Goal: Information Seeking & Learning: Learn about a topic

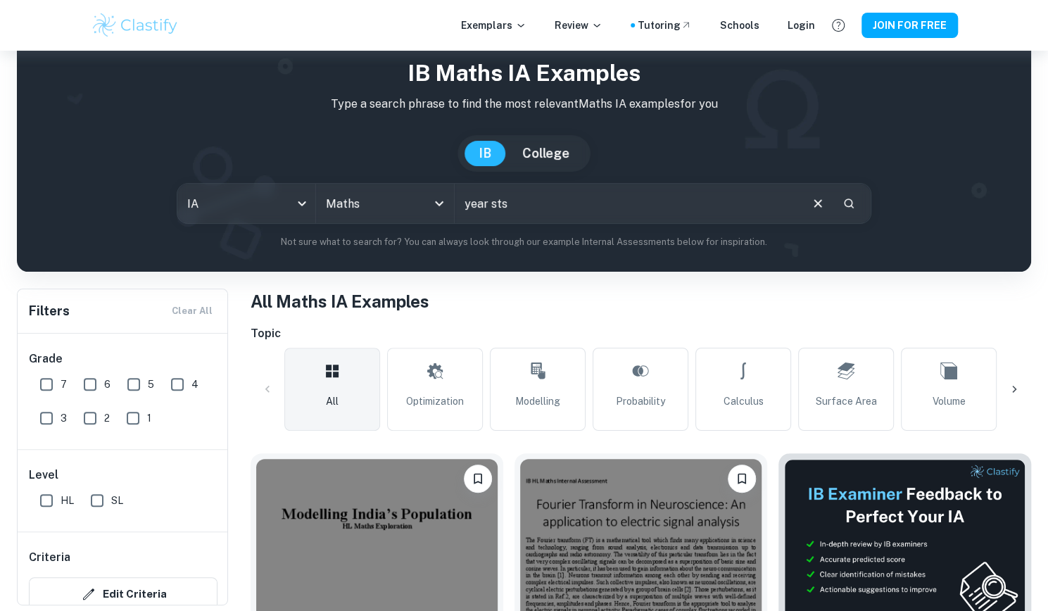
scroll to position [128, 0]
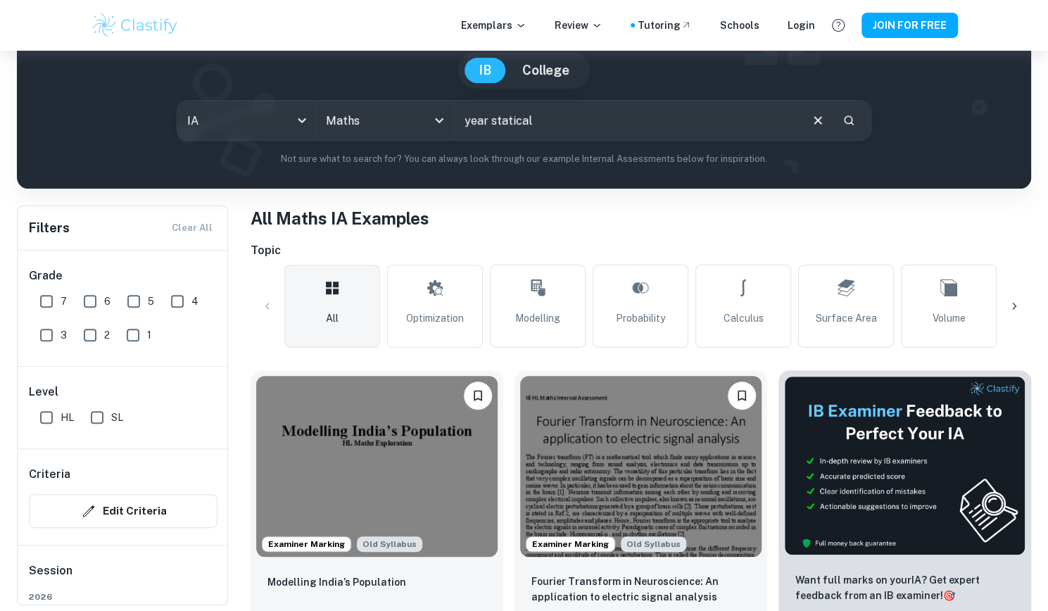
type input "year statical"
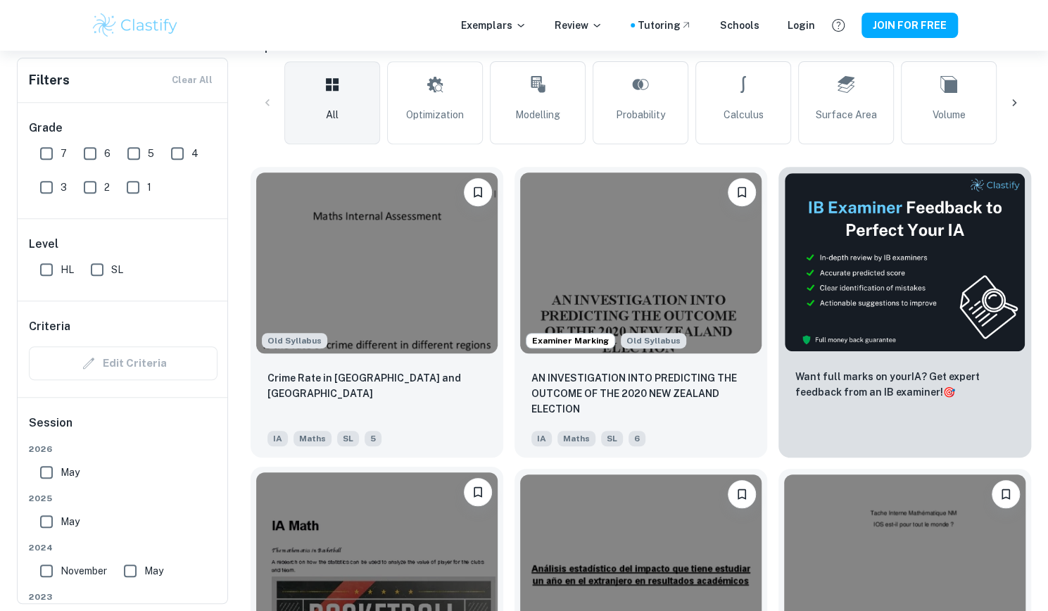
scroll to position [329, 0]
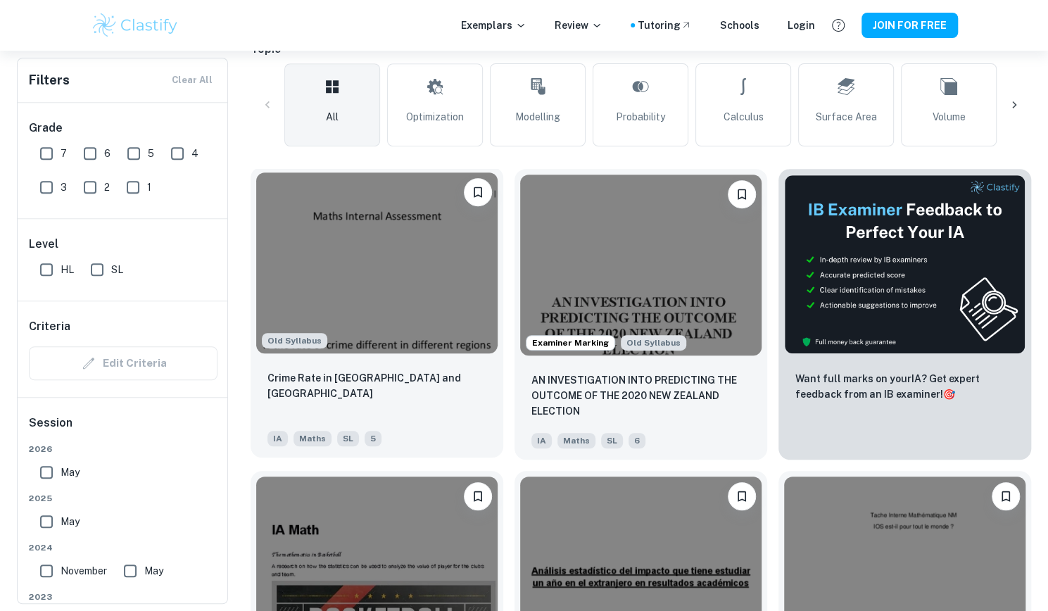
click at [415, 285] on img at bounding box center [376, 262] width 241 height 181
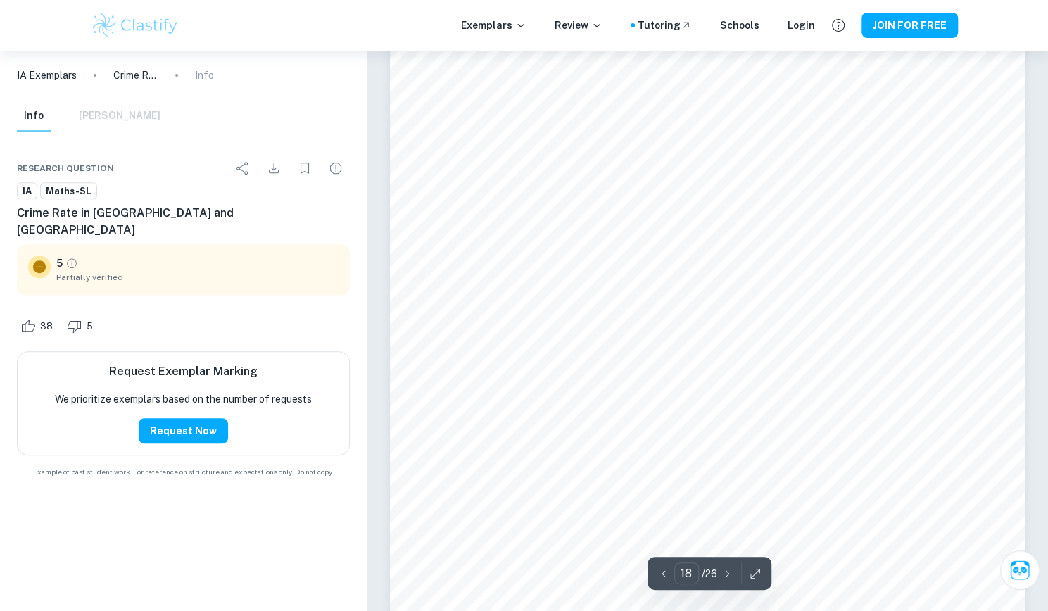
scroll to position [15886, 0]
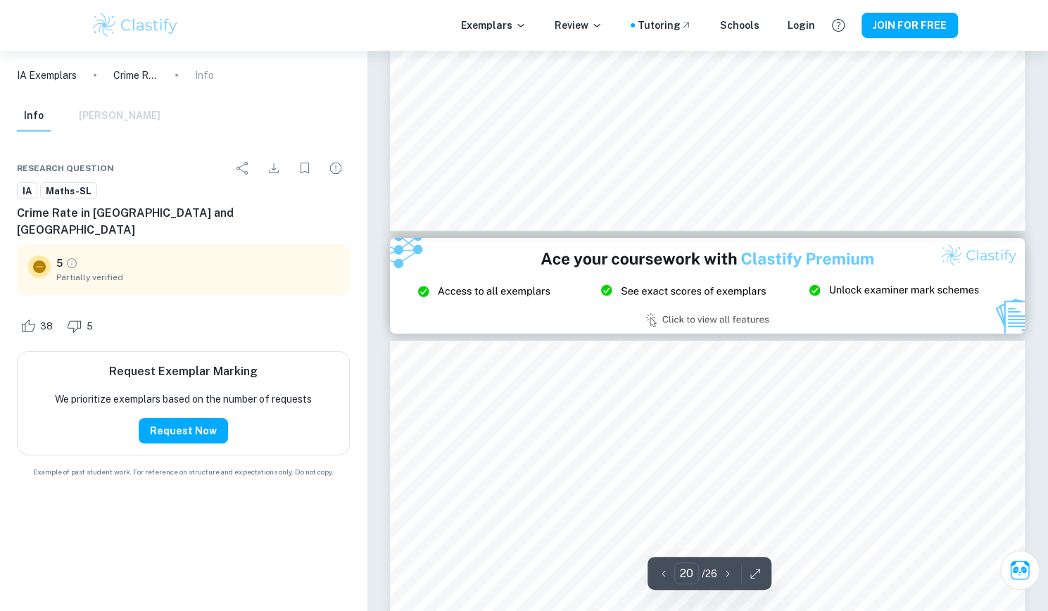
type input "21"
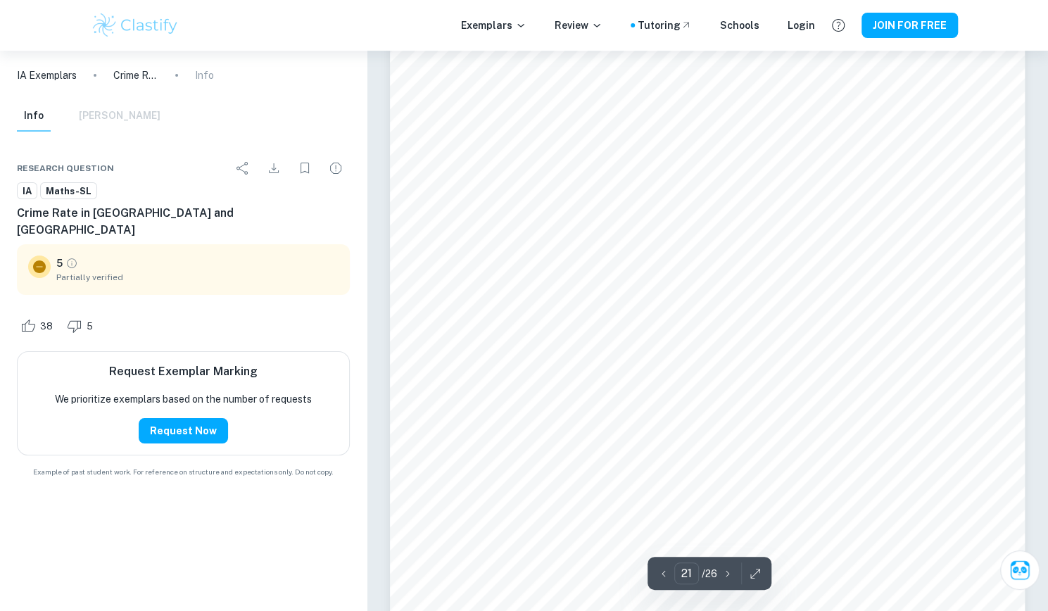
scroll to position [18704, 0]
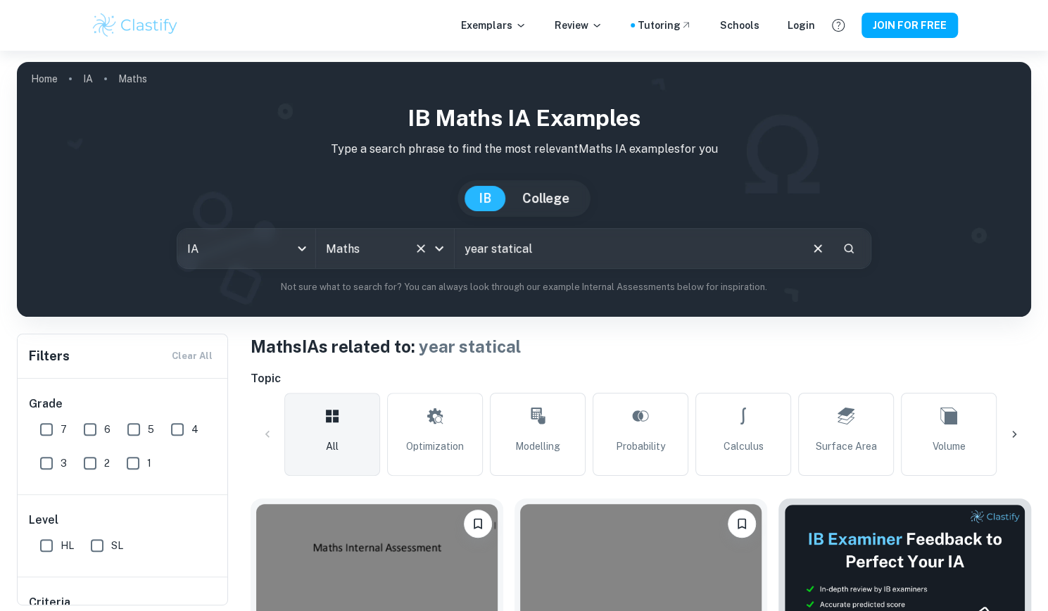
drag, startPoint x: 543, startPoint y: 250, endPoint x: 448, endPoint y: 246, distance: 95.8
click at [448, 246] on div "IA ia All Subjects Maths All Subjects year statical ​" at bounding box center [524, 248] width 694 height 41
drag, startPoint x: 676, startPoint y: 247, endPoint x: 521, endPoint y: 246, distance: 154.8
click at [521, 246] on input "corelation between year vs temperature" at bounding box center [627, 248] width 344 height 39
click at [480, 246] on input "corelation" at bounding box center [627, 248] width 344 height 39
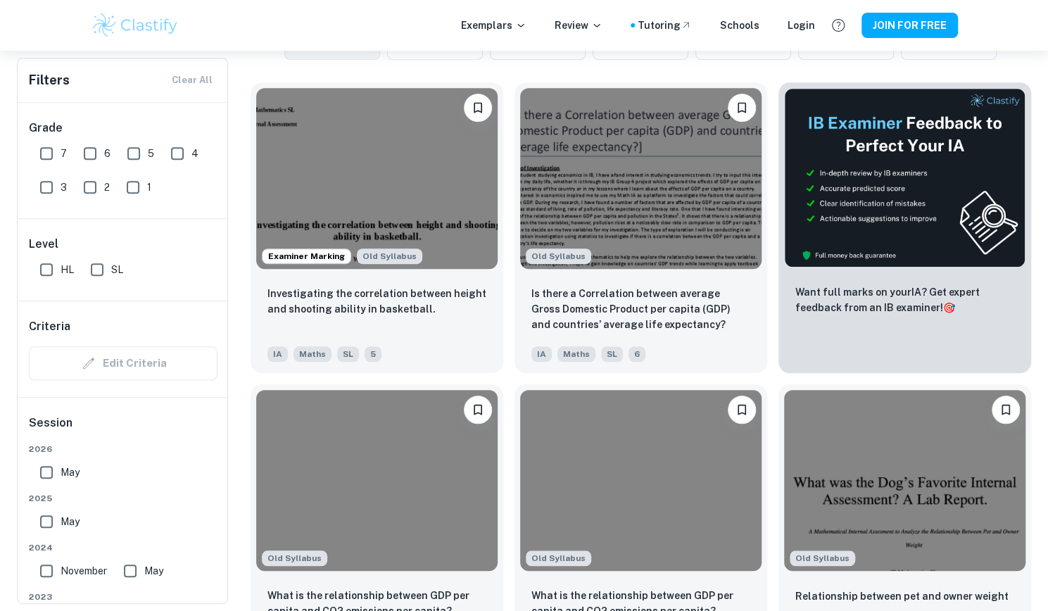
scroll to position [417, 0]
type input "correlation"
click at [540, 267] on div "Old Syllabus" at bounding box center [640, 178] width 253 height 192
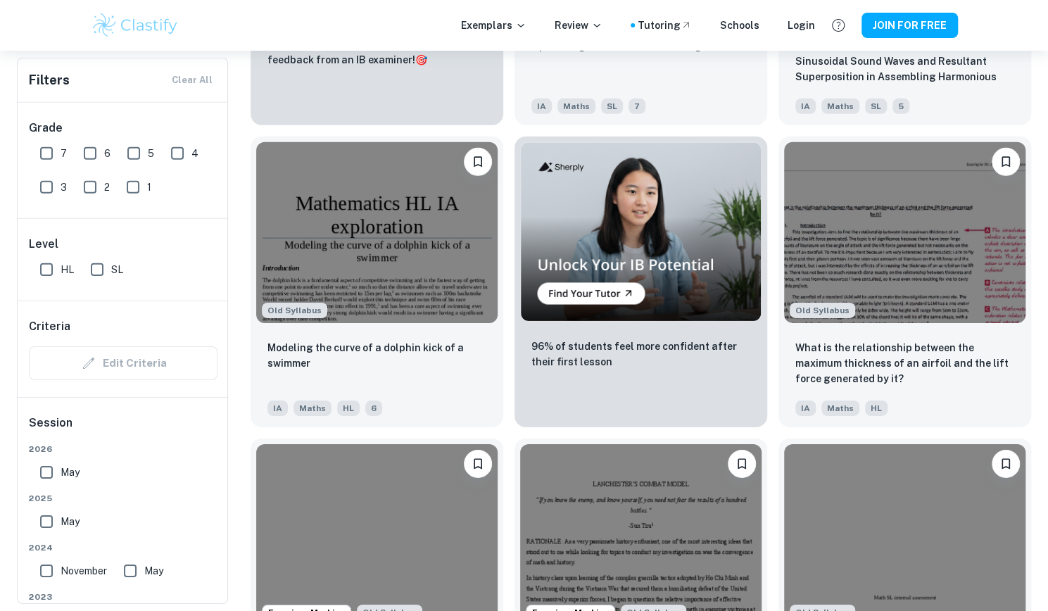
scroll to position [2854, 0]
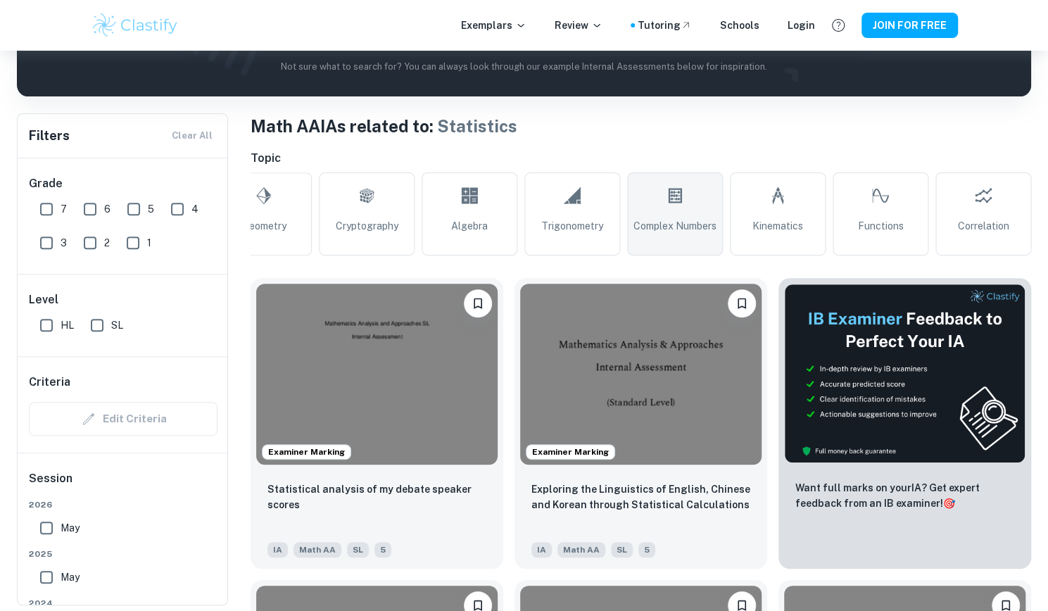
scroll to position [240, 0]
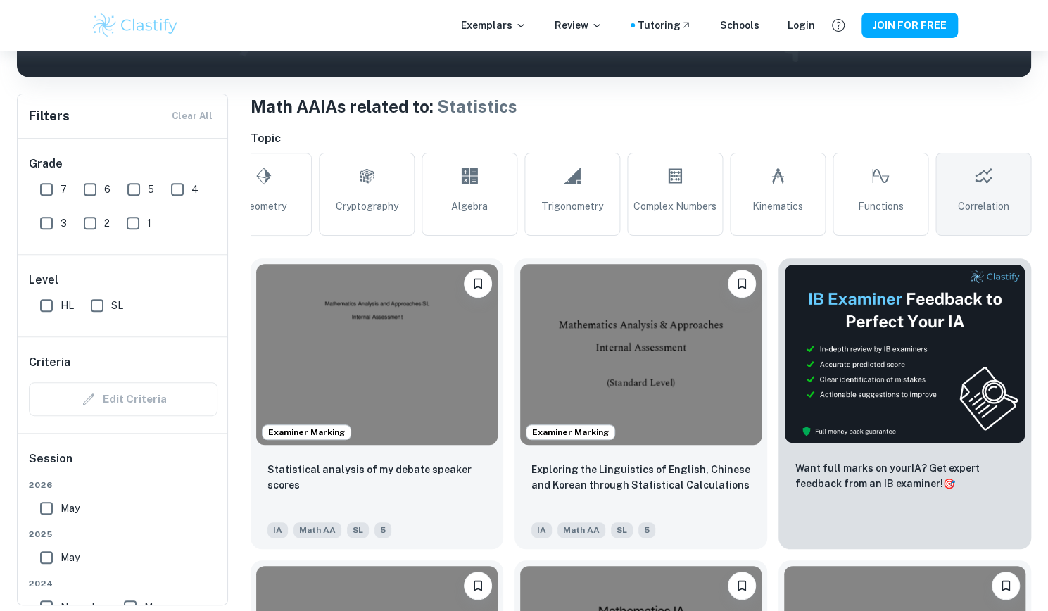
click at [1002, 202] on span "Correlation" at bounding box center [983, 205] width 51 height 15
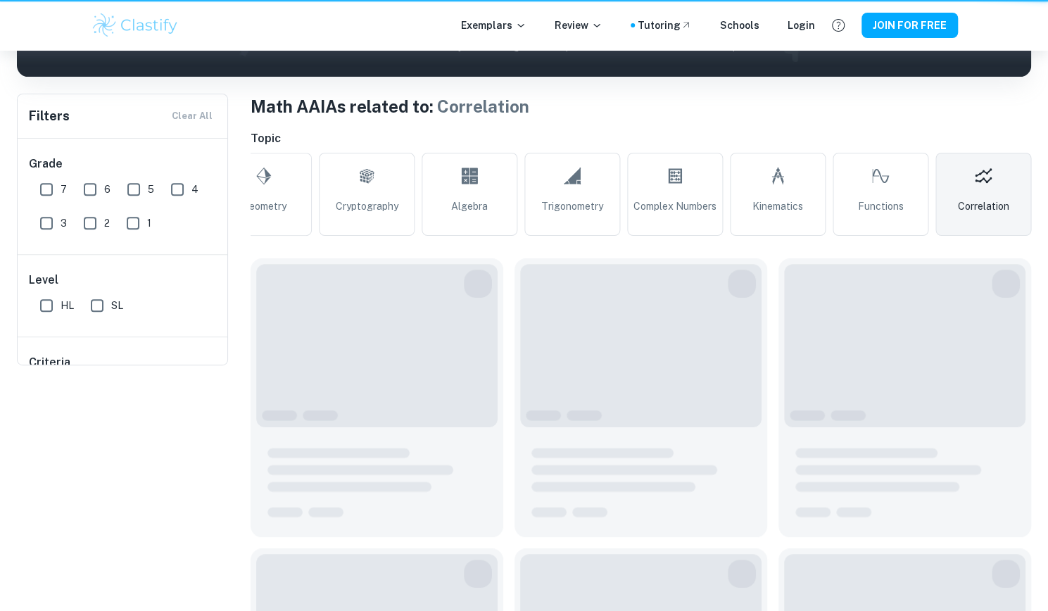
type input "Correlation"
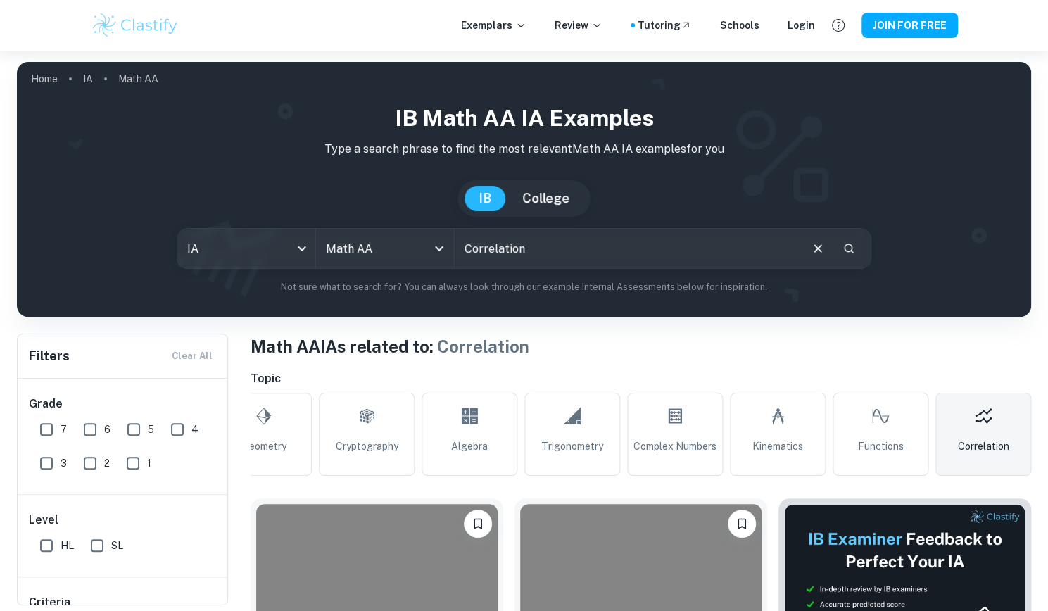
scroll to position [267, 0]
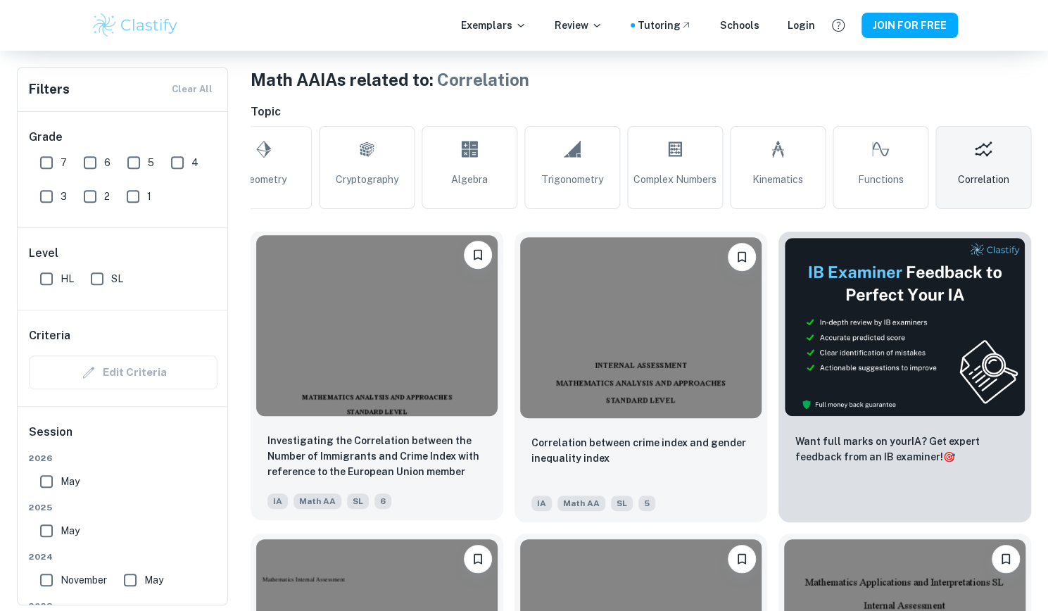
click at [400, 369] on img at bounding box center [376, 325] width 241 height 181
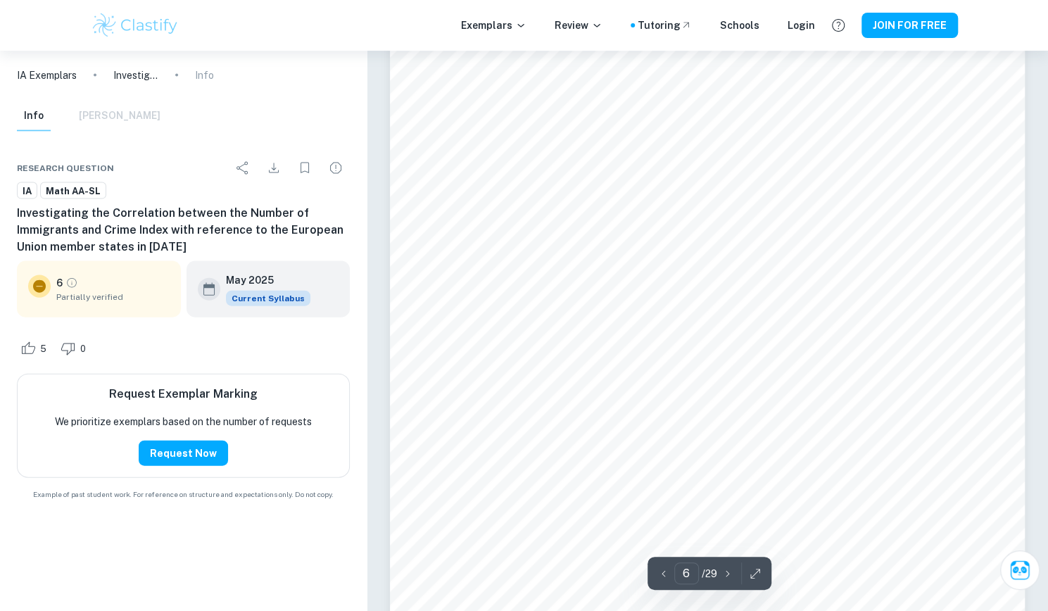
scroll to position [4828, 0]
type input "8"
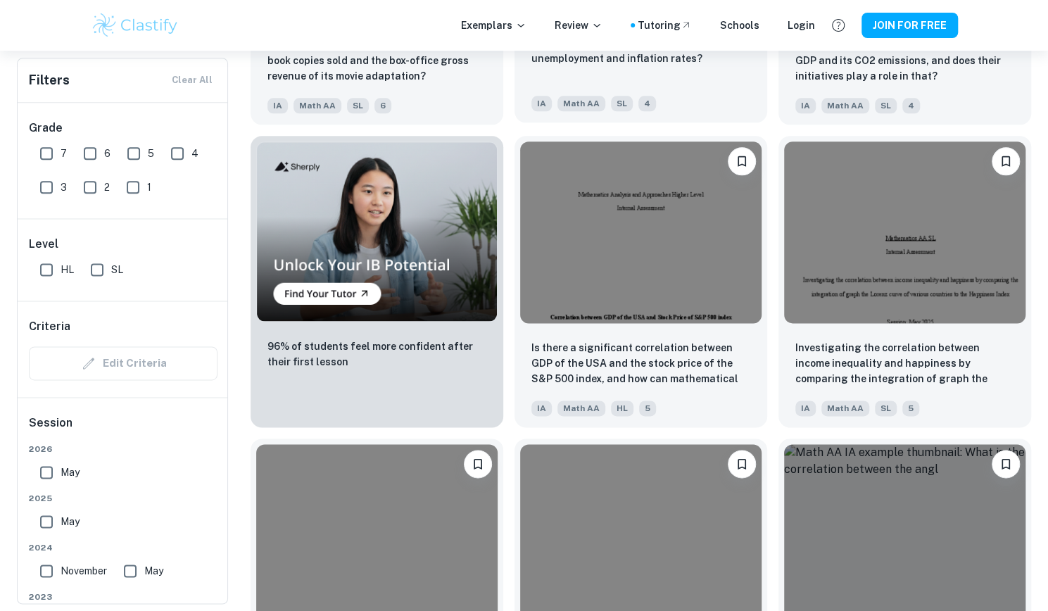
scroll to position [1214, 0]
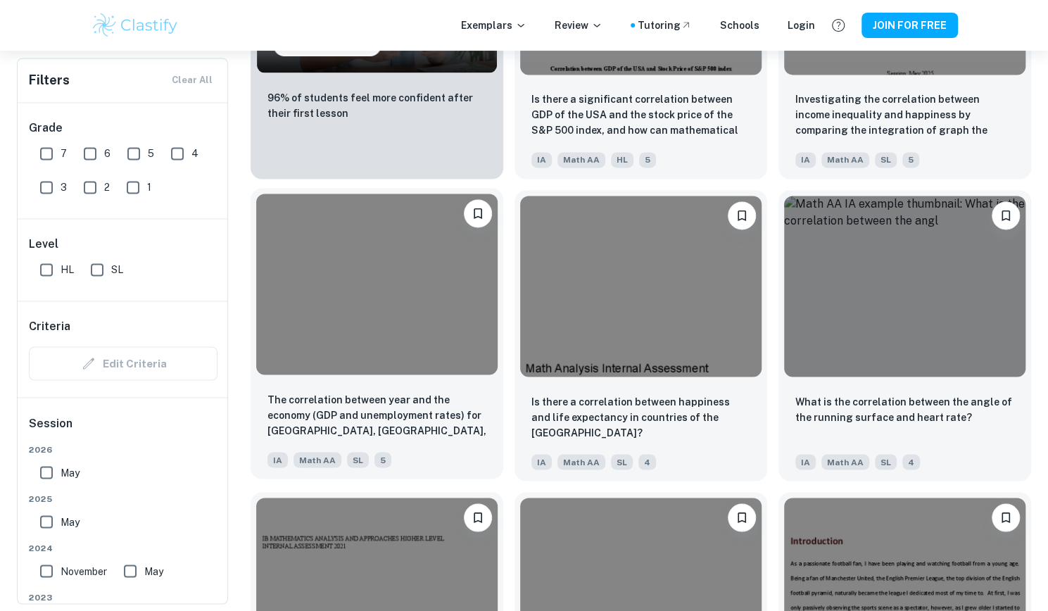
click at [429, 344] on img at bounding box center [376, 284] width 241 height 181
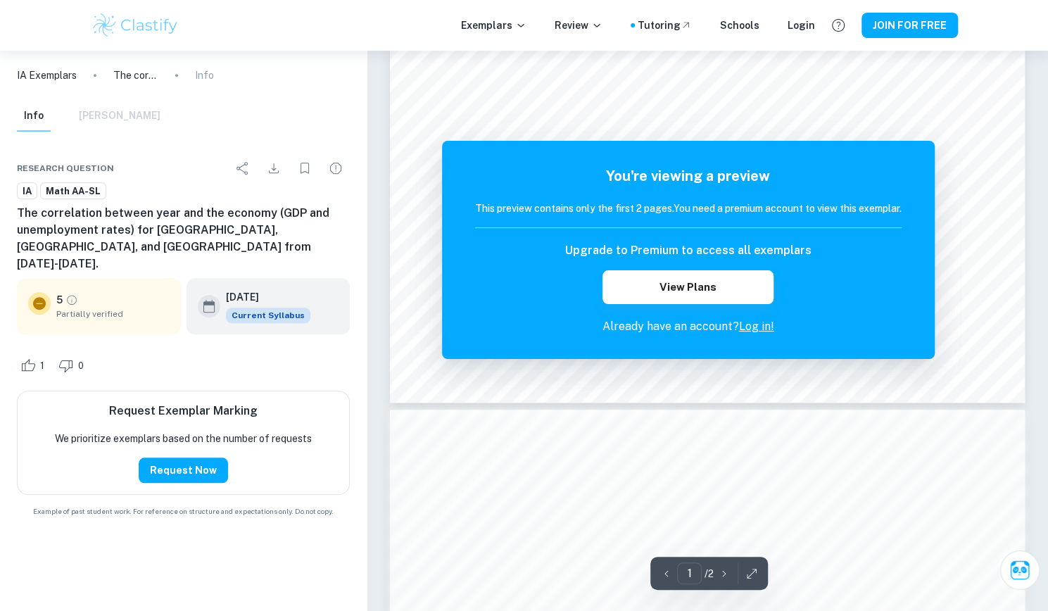
scroll to position [484, 0]
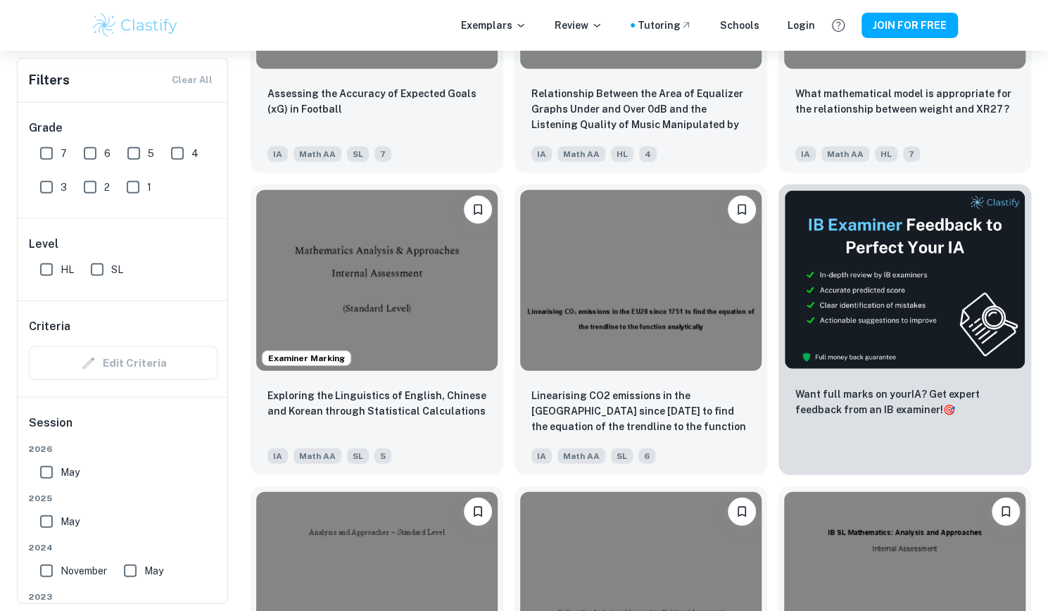
scroll to position [5009, 0]
